Goal: Communication & Community: Connect with others

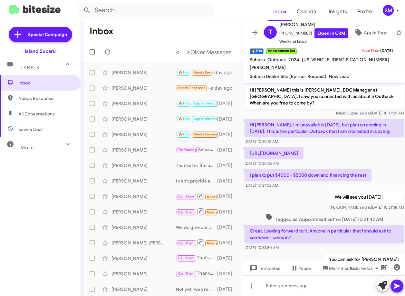
scroll to position [80, 0]
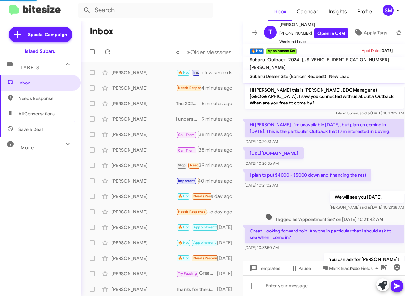
scroll to position [67, 0]
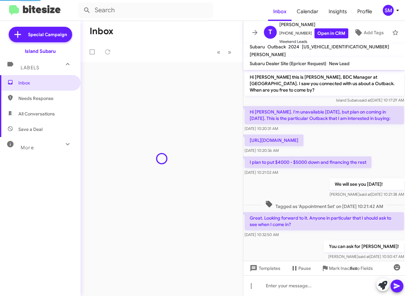
scroll to position [67, 0]
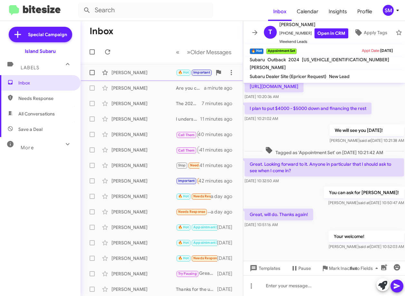
click at [137, 73] on div "[PERSON_NAME]" at bounding box center [144, 72] width 64 height 6
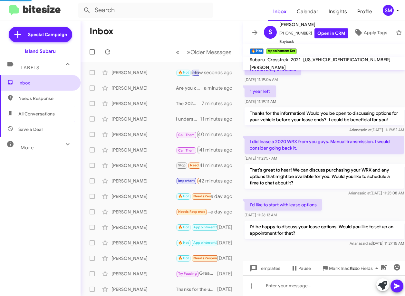
scroll to position [68, 0]
